Goal: Information Seeking & Learning: Find specific fact

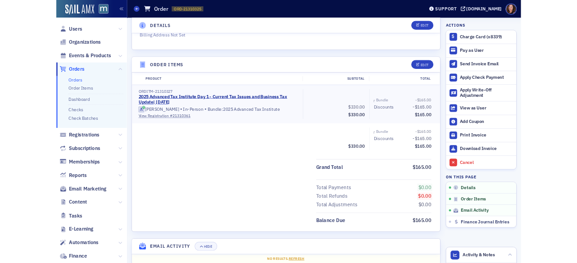
scroll to position [251, 0]
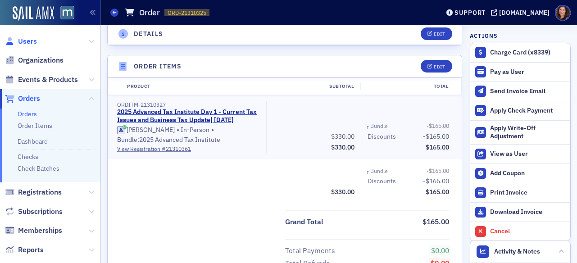
click at [33, 41] on span "Users" at bounding box center [27, 42] width 19 height 10
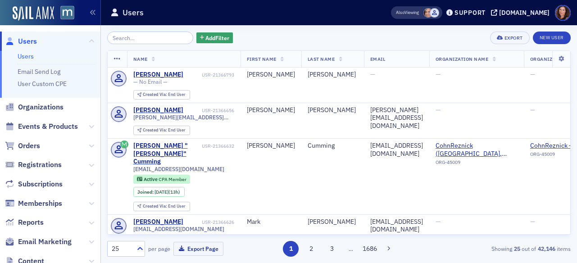
click at [122, 39] on input "search" at bounding box center [150, 38] width 86 height 13
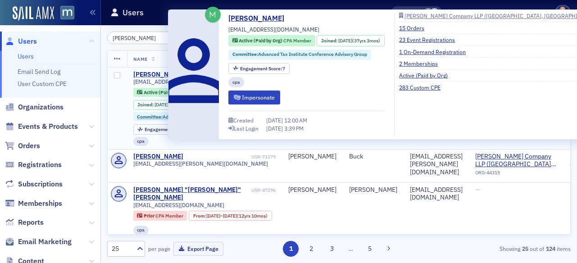
type input "donna buck"
click at [159, 72] on div "[PERSON_NAME]" at bounding box center [158, 75] width 50 height 8
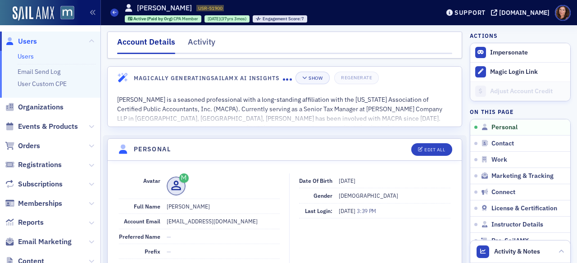
scroll to position [5, 0]
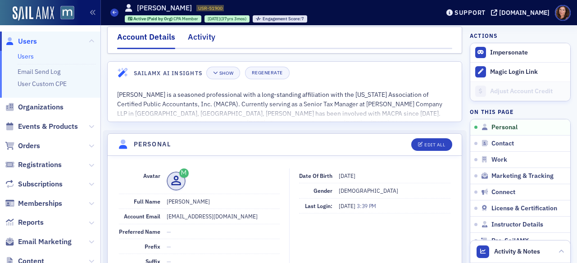
click at [204, 36] on div "Activity" at bounding box center [201, 39] width 27 height 17
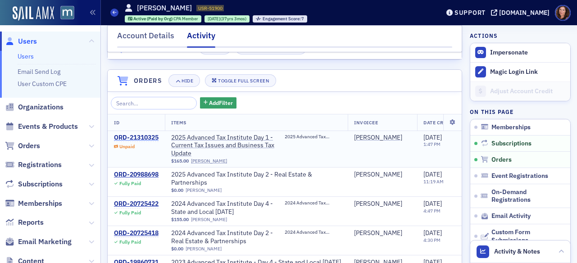
click at [151, 137] on div "ORD-21310325" at bounding box center [136, 138] width 45 height 8
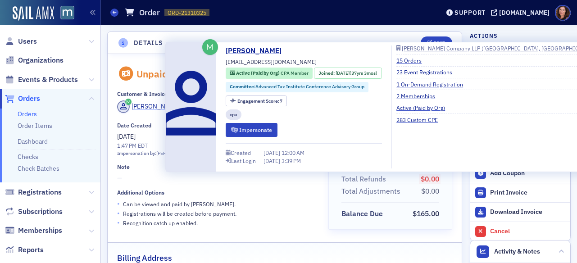
click at [151, 108] on div "[PERSON_NAME]" at bounding box center [156, 106] width 48 height 9
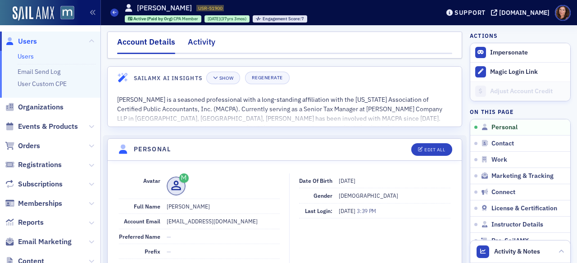
drag, startPoint x: 201, startPoint y: 41, endPoint x: 206, endPoint y: 47, distance: 8.7
click at [201, 41] on div "Activity" at bounding box center [201, 44] width 27 height 17
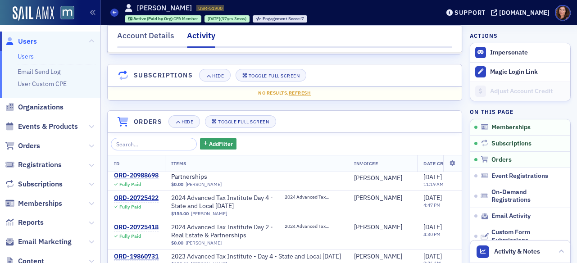
scroll to position [51, 0]
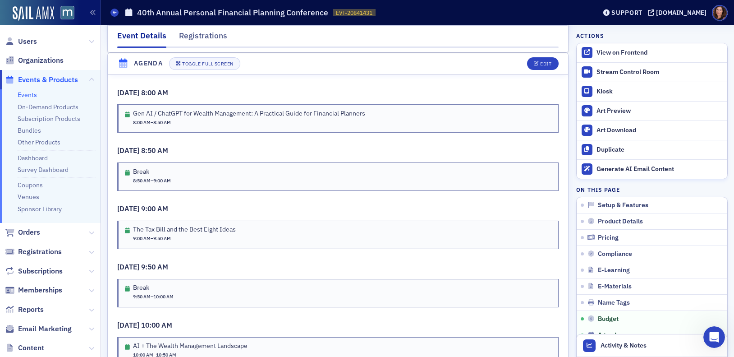
scroll to position [817, 0]
click at [26, 37] on span "Users" at bounding box center [27, 42] width 19 height 10
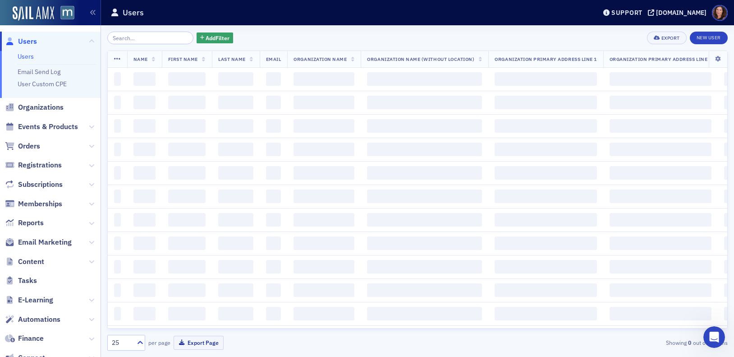
click at [143, 38] on input "search" at bounding box center [150, 38] width 86 height 13
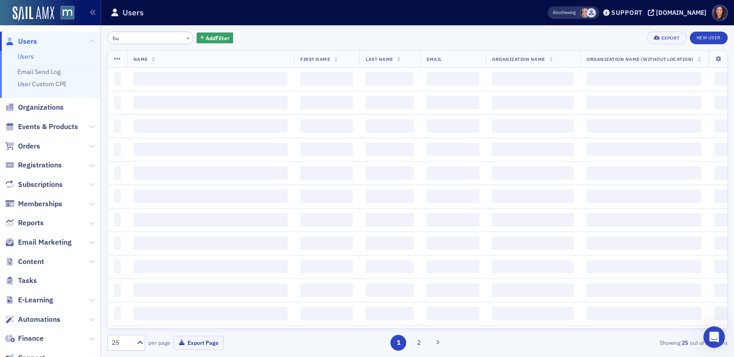
type input "b"
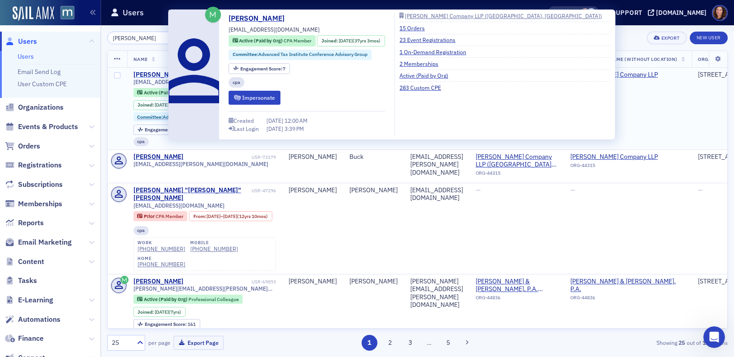
type input "donna buck"
click at [151, 74] on div "[PERSON_NAME]" at bounding box center [158, 75] width 50 height 8
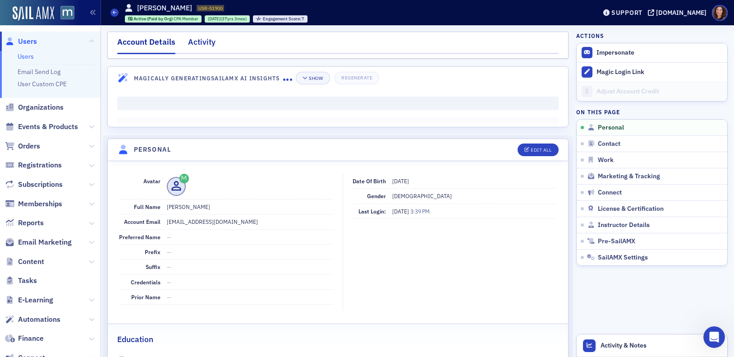
click at [201, 45] on div "Activity" at bounding box center [201, 44] width 27 height 17
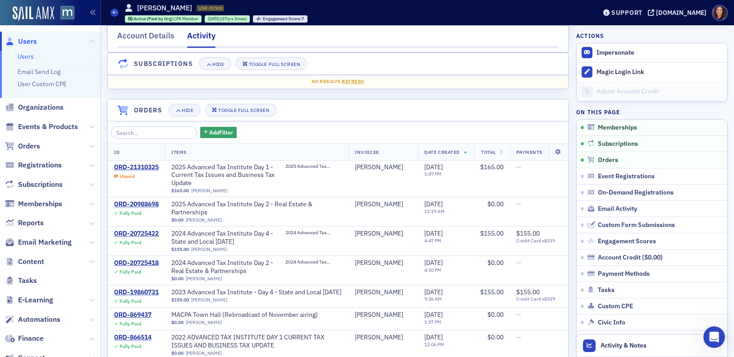
scroll to position [113, 0]
click at [131, 165] on div "ORD-21310325" at bounding box center [136, 167] width 45 height 8
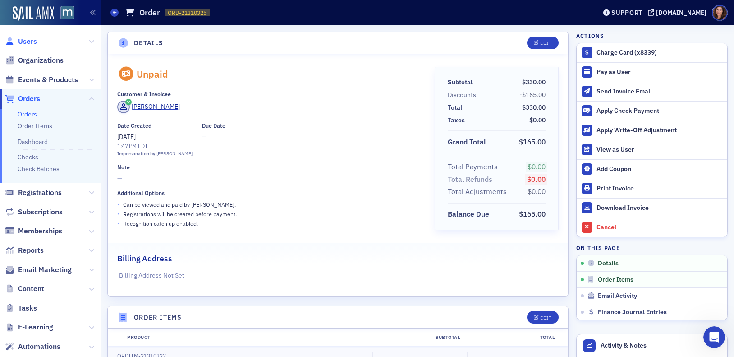
click at [31, 42] on span "Users" at bounding box center [27, 42] width 19 height 10
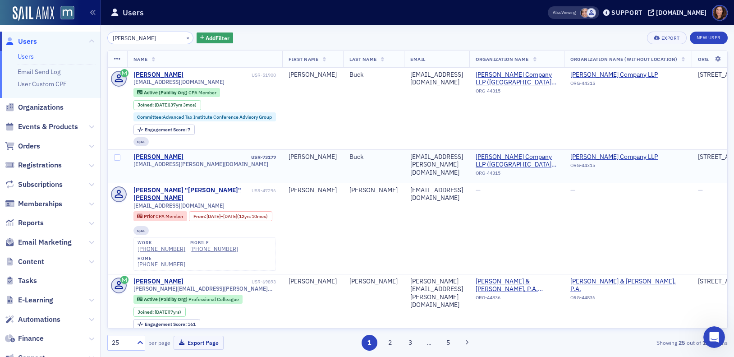
click at [162, 155] on div "[PERSON_NAME]" at bounding box center [158, 157] width 50 height 8
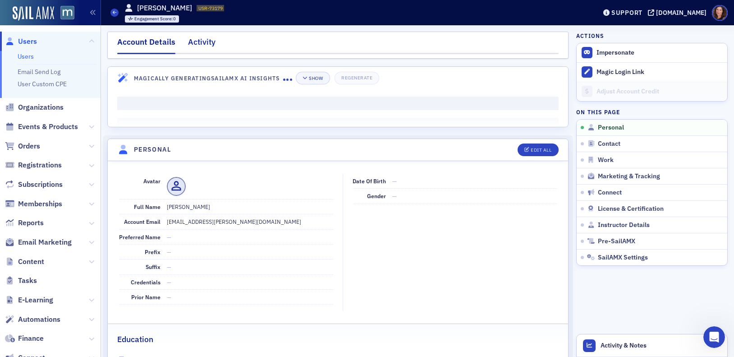
click at [208, 41] on div "Activity" at bounding box center [201, 44] width 27 height 17
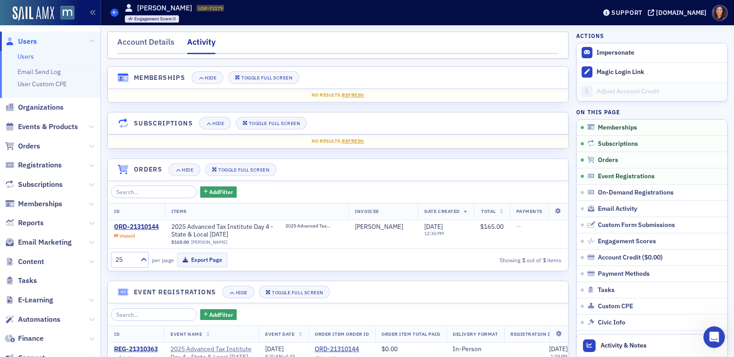
click at [115, 11] on icon at bounding box center [115, 12] width 4 height 4
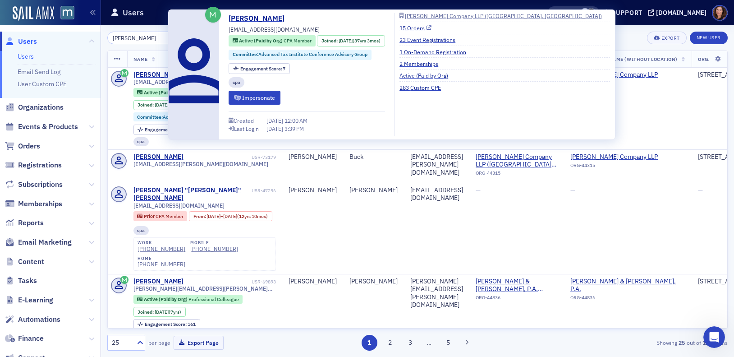
click at [422, 27] on link "15 Orders" at bounding box center [415, 28] width 32 height 8
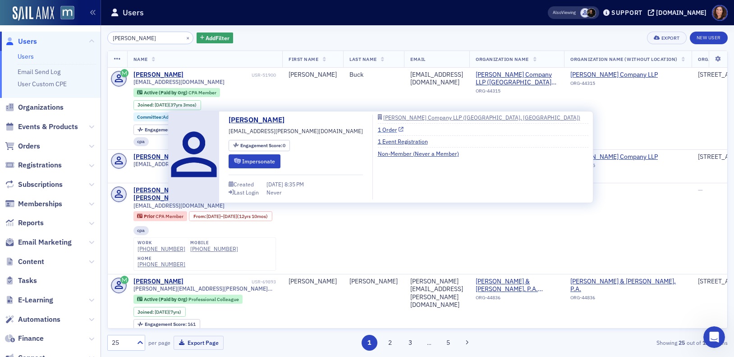
click at [378, 130] on link "1 Order" at bounding box center [391, 129] width 26 height 8
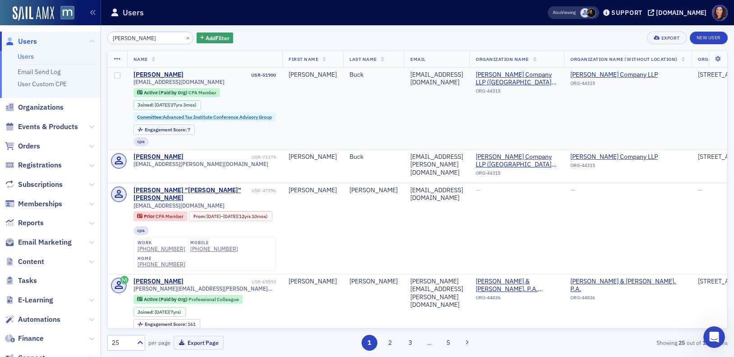
click at [463, 100] on td "katiesmom20882@comcast.net" at bounding box center [436, 109] width 65 height 82
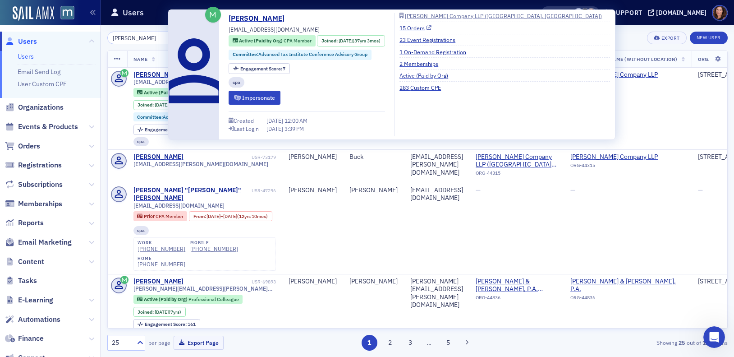
click at [419, 27] on link "15 Orders" at bounding box center [415, 28] width 32 height 8
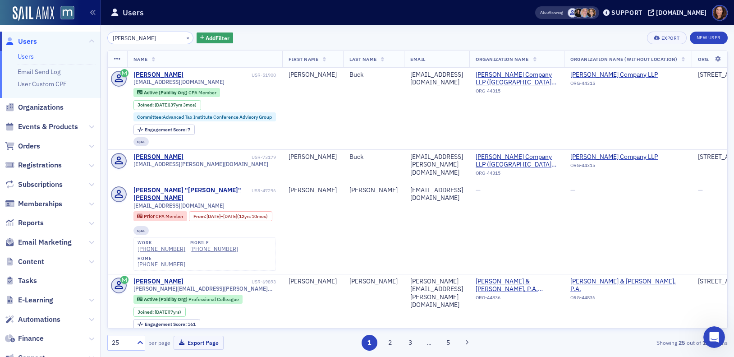
click at [604, 39] on div "donna buck × Add Filter Export New User" at bounding box center [417, 38] width 620 height 13
click at [47, 128] on span "Events & Products" at bounding box center [48, 127] width 60 height 10
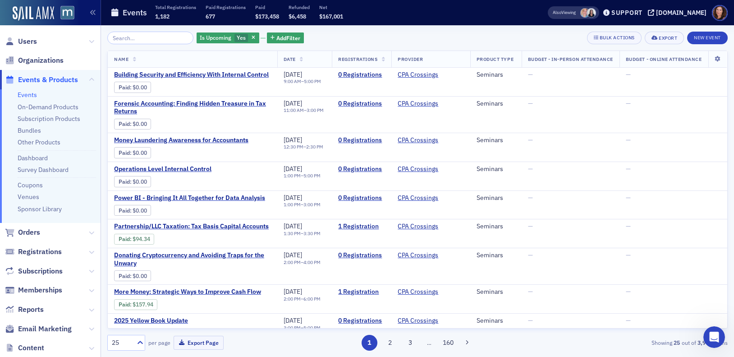
click at [146, 38] on input "search" at bounding box center [150, 38] width 86 height 13
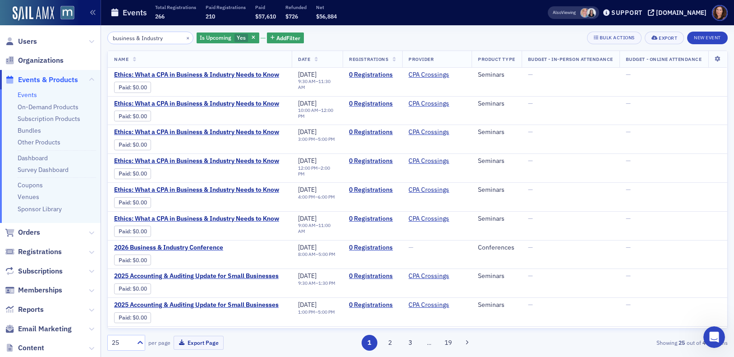
click at [137, 35] on input "business & Industry" at bounding box center [150, 38] width 86 height 13
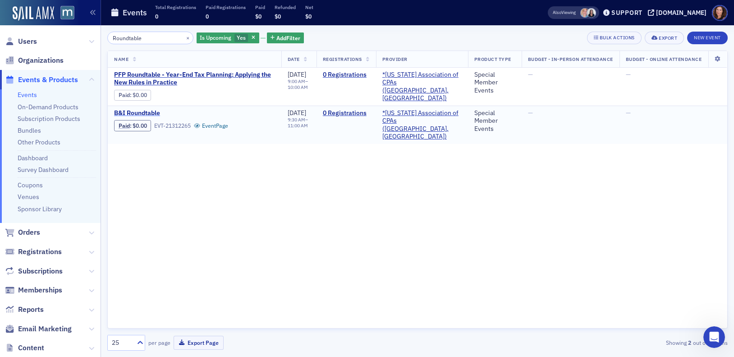
type input "Roundtable"
click at [137, 111] on span "B&I Roundtable" at bounding box center [189, 113] width 151 height 8
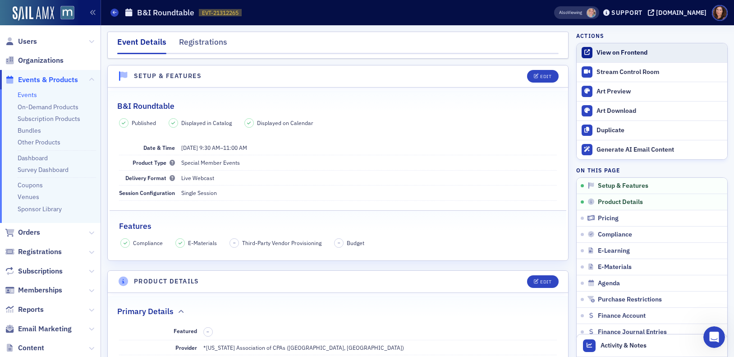
click at [598, 51] on div "View on Frontend" at bounding box center [659, 53] width 126 height 8
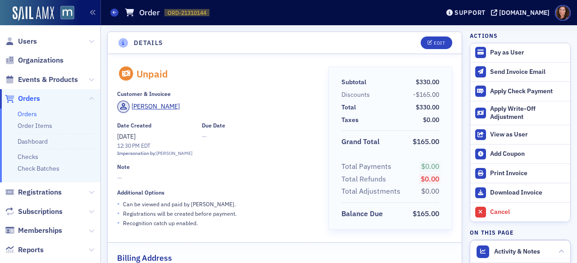
scroll to position [0, 0]
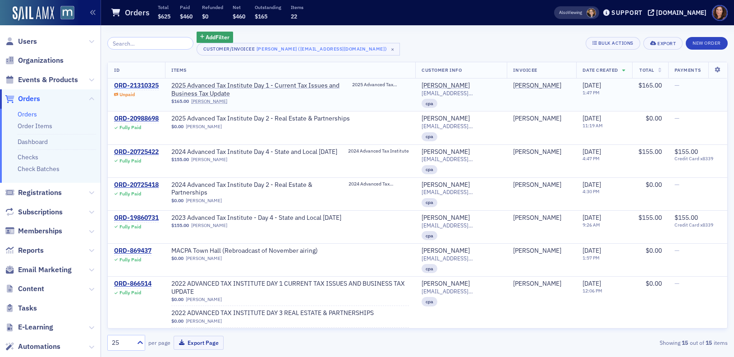
click at [156, 85] on div "ORD-21310325" at bounding box center [136, 86] width 45 height 8
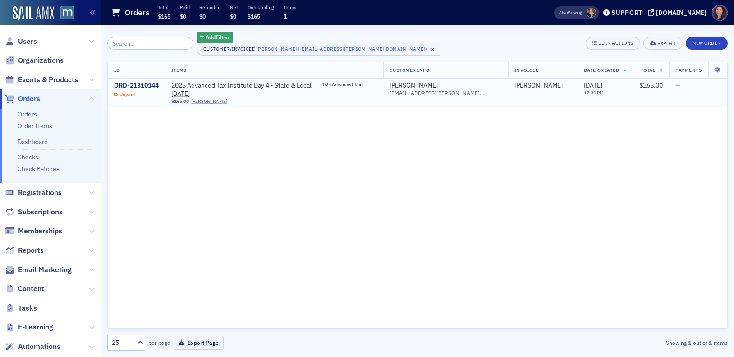
click at [135, 83] on div "ORD-21310144" at bounding box center [136, 86] width 45 height 8
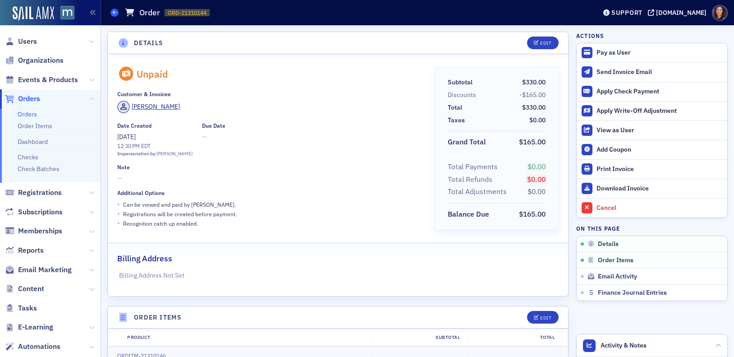
click at [117, 12] on span at bounding box center [114, 13] width 8 height 8
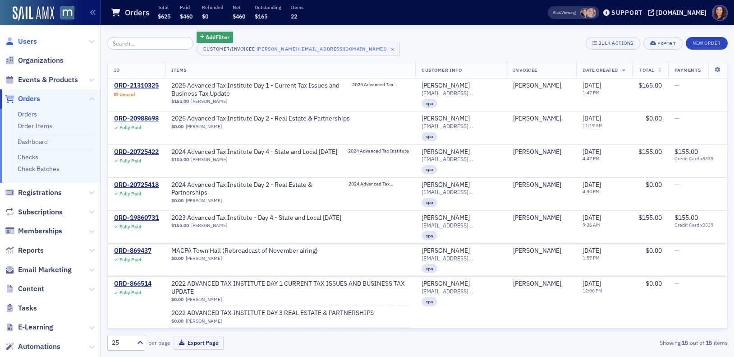
click at [31, 41] on span "Users" at bounding box center [27, 42] width 19 height 10
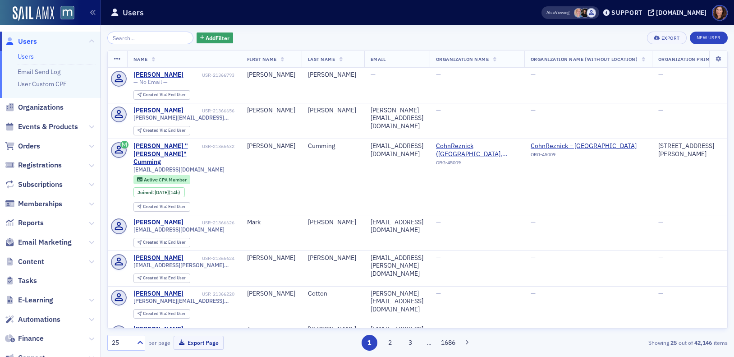
click at [151, 40] on input "search" at bounding box center [150, 38] width 86 height 13
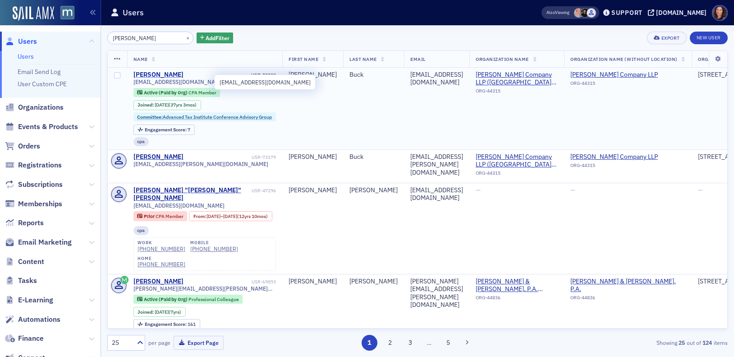
type input "Buck, Donna"
click at [156, 76] on div "[PERSON_NAME]" at bounding box center [158, 75] width 50 height 8
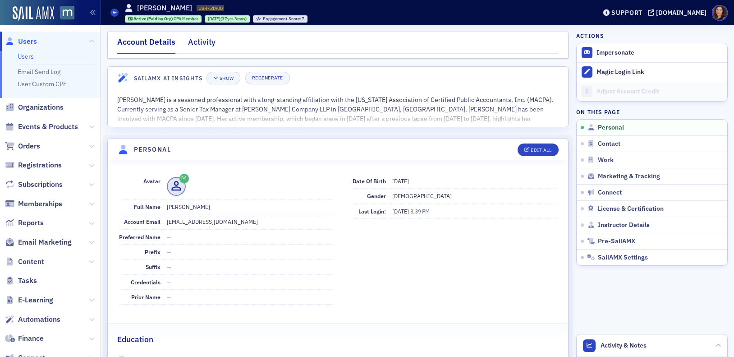
click at [197, 40] on div "Activity" at bounding box center [201, 44] width 27 height 17
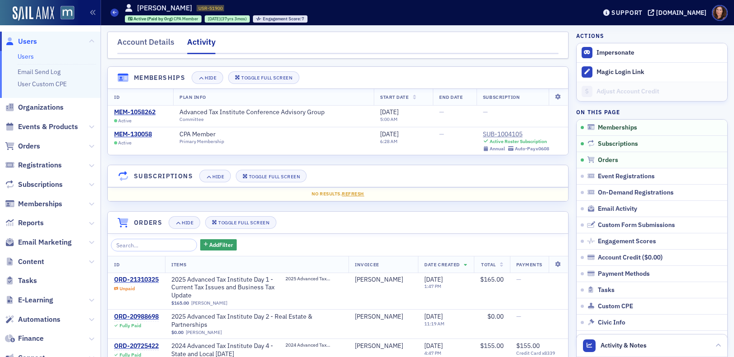
click at [24, 54] on link "Users" at bounding box center [26, 56] width 16 height 8
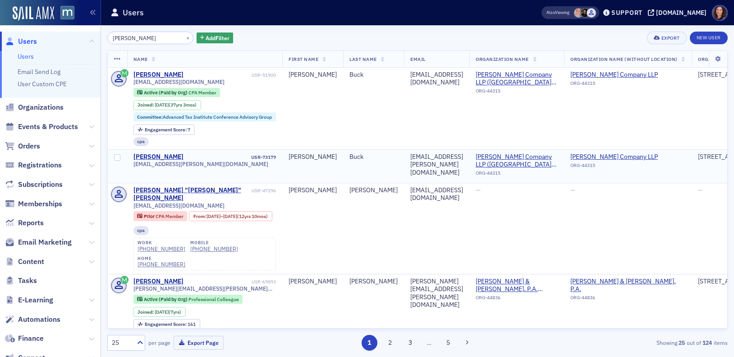
click at [146, 151] on td "Donna Buck USR-73179 dlb@grossberg.com" at bounding box center [205, 165] width 156 height 33
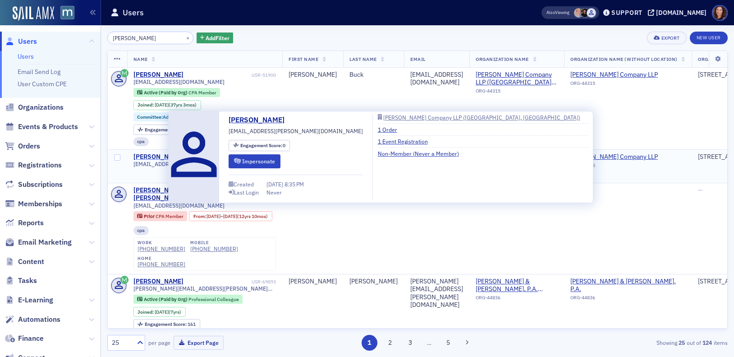
click at [146, 153] on div "[PERSON_NAME]" at bounding box center [158, 157] width 50 height 8
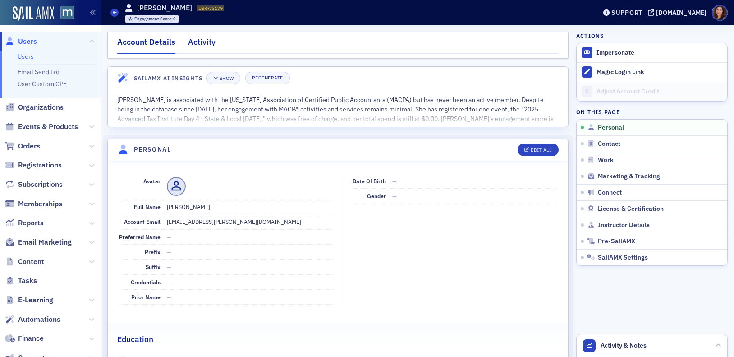
click at [199, 42] on div "Activity" at bounding box center [201, 44] width 27 height 17
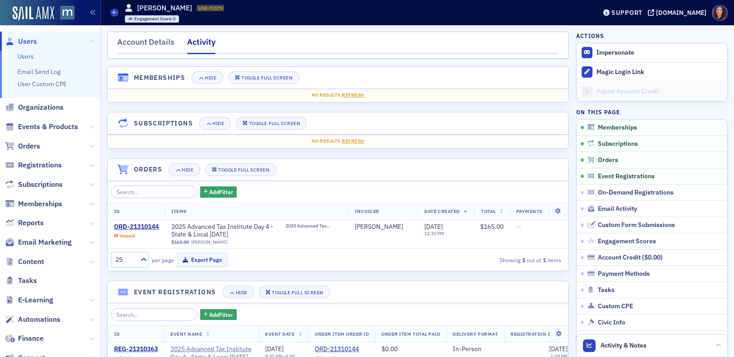
click at [21, 54] on link "Users" at bounding box center [26, 56] width 16 height 8
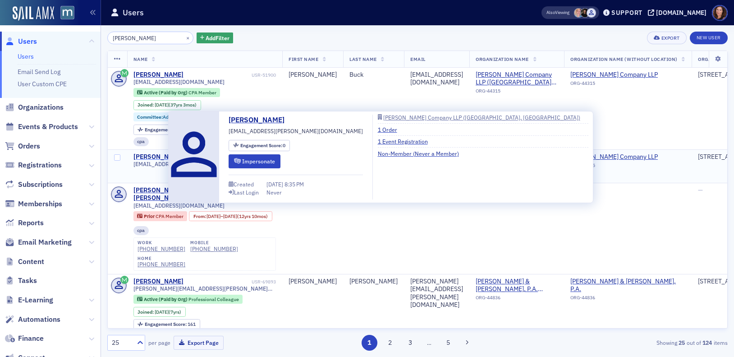
click at [154, 157] on div "[PERSON_NAME]" at bounding box center [158, 157] width 50 height 8
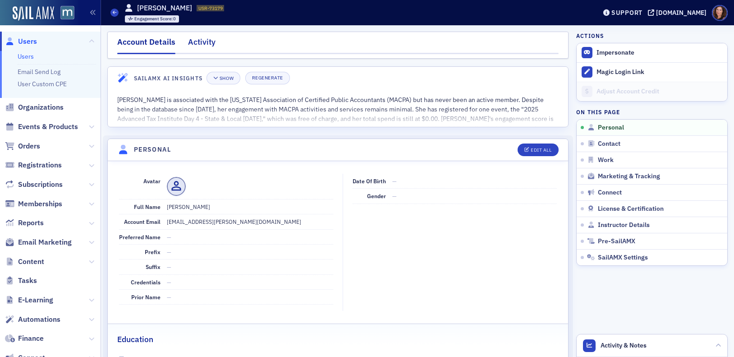
click at [203, 43] on div "Activity" at bounding box center [201, 44] width 27 height 17
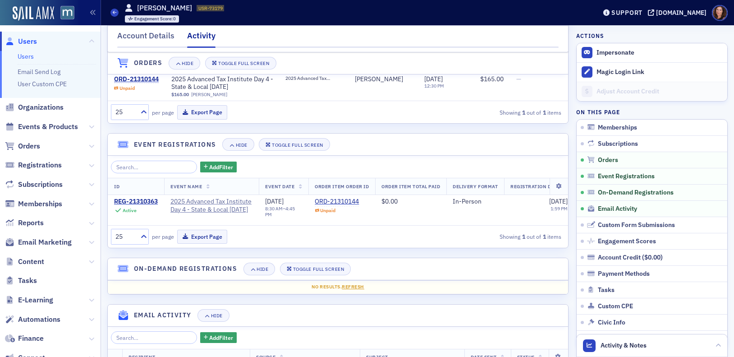
scroll to position [150, 0]
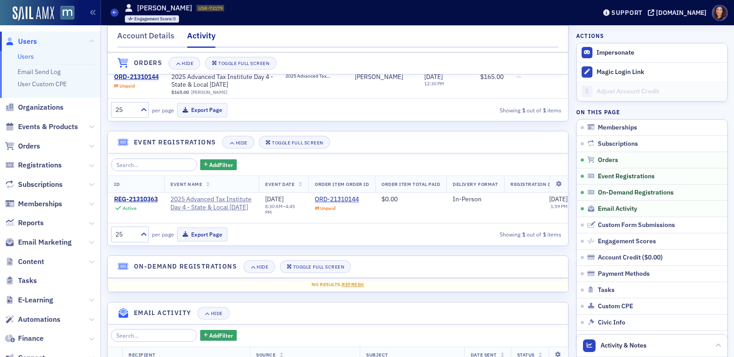
click at [26, 57] on link "Users" at bounding box center [26, 56] width 16 height 8
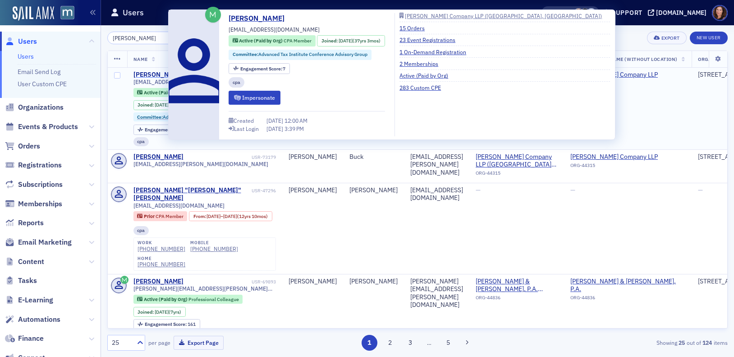
click at [147, 74] on div "[PERSON_NAME]" at bounding box center [158, 75] width 50 height 8
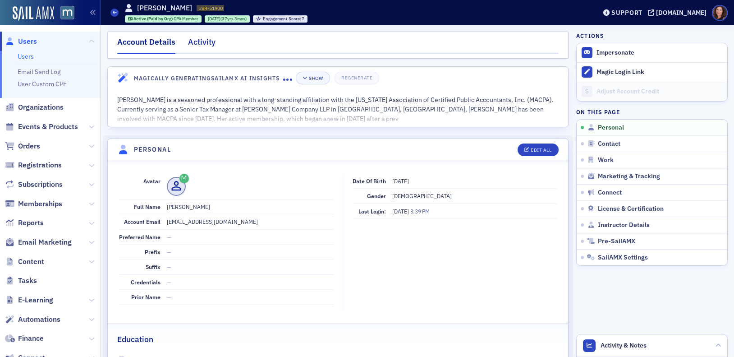
click at [197, 39] on div "Activity" at bounding box center [201, 44] width 27 height 17
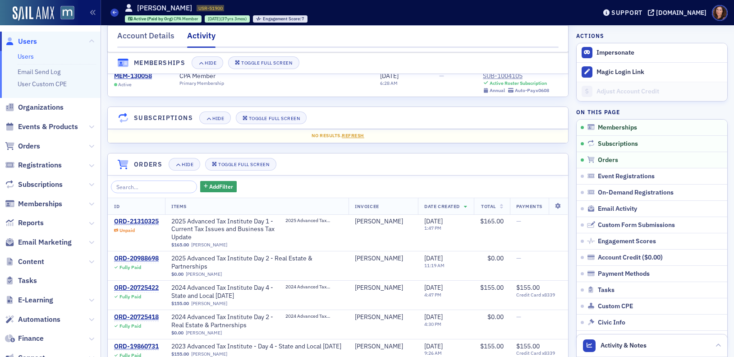
scroll to position [67, 0]
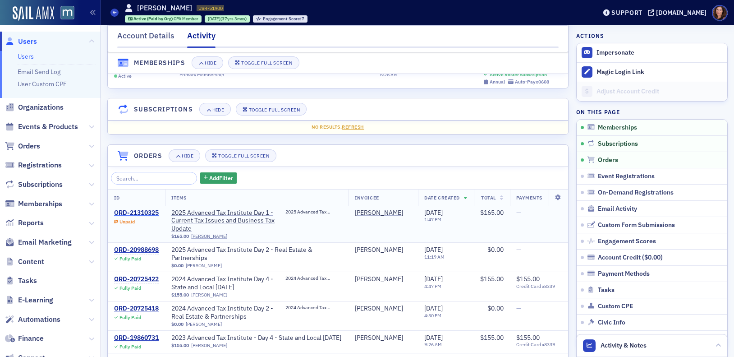
click at [150, 212] on div "ORD-21310325" at bounding box center [136, 213] width 45 height 8
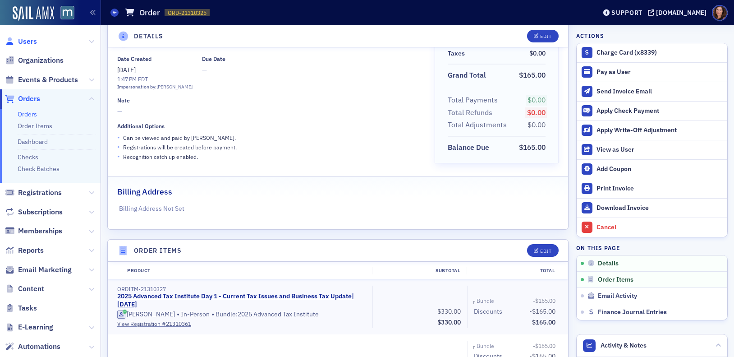
click at [31, 40] on span "Users" at bounding box center [27, 42] width 19 height 10
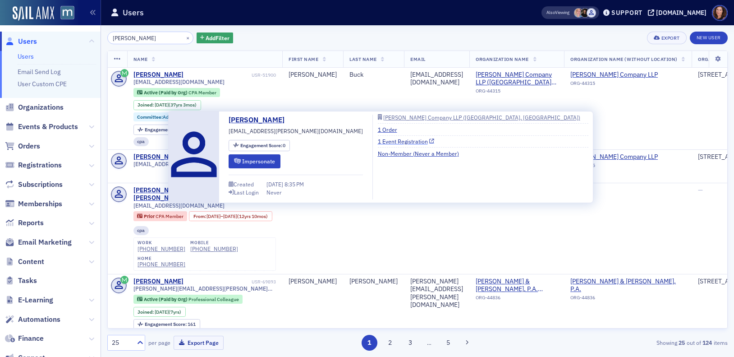
click at [378, 141] on link "1 Event Registration" at bounding box center [406, 141] width 57 height 8
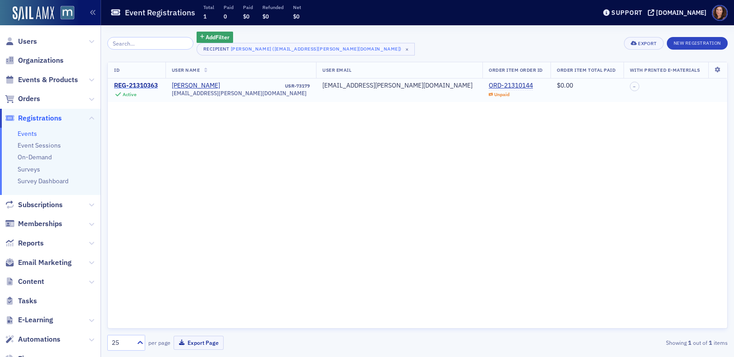
click at [140, 84] on div "REG-21310363" at bounding box center [136, 86] width 44 height 8
click at [27, 40] on span "Users" at bounding box center [27, 42] width 19 height 10
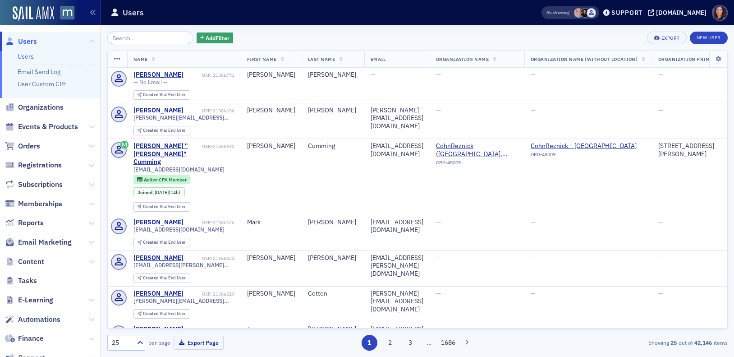
click at [146, 38] on input "search" at bounding box center [150, 38] width 86 height 13
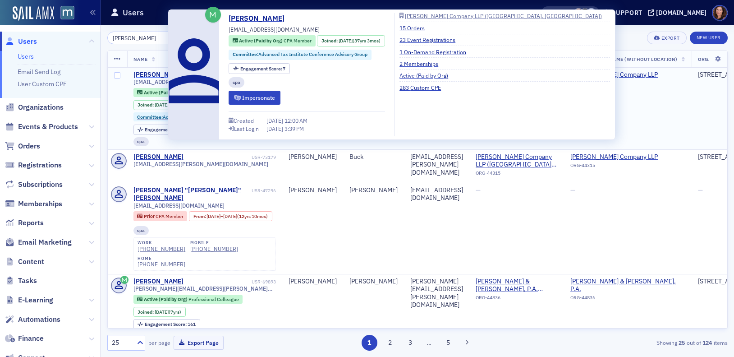
type input "Buck, Donna"
click at [156, 73] on div "[PERSON_NAME]" at bounding box center [158, 75] width 50 height 8
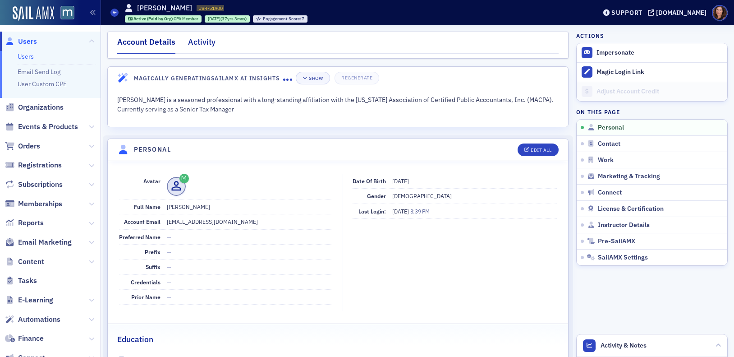
click at [205, 41] on div "Activity" at bounding box center [201, 44] width 27 height 17
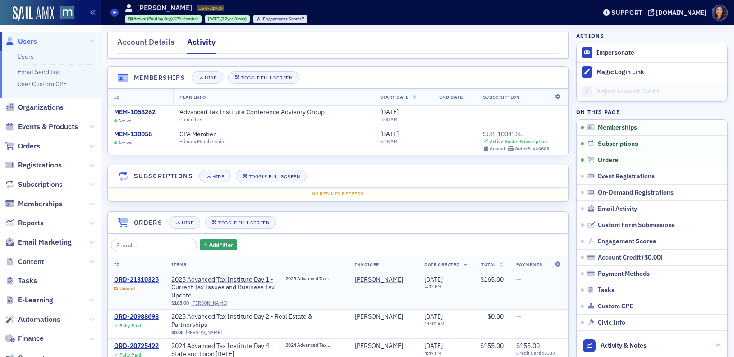
click at [146, 280] on div "ORD-21310325" at bounding box center [136, 279] width 45 height 8
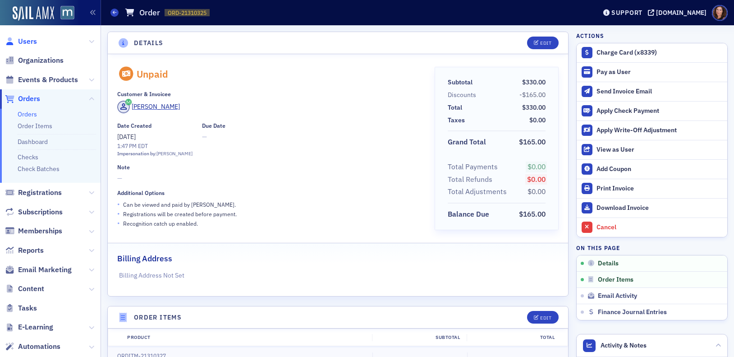
click at [30, 38] on span "Users" at bounding box center [27, 42] width 19 height 10
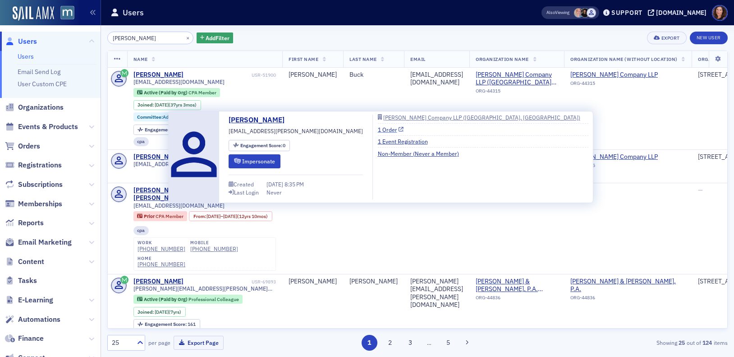
click at [378, 128] on link "1 Order" at bounding box center [391, 129] width 26 height 8
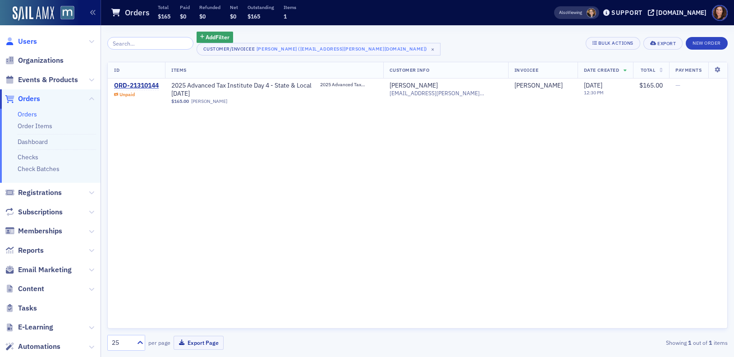
click at [23, 40] on span "Users" at bounding box center [27, 42] width 19 height 10
